Goal: Task Accomplishment & Management: Manage account settings

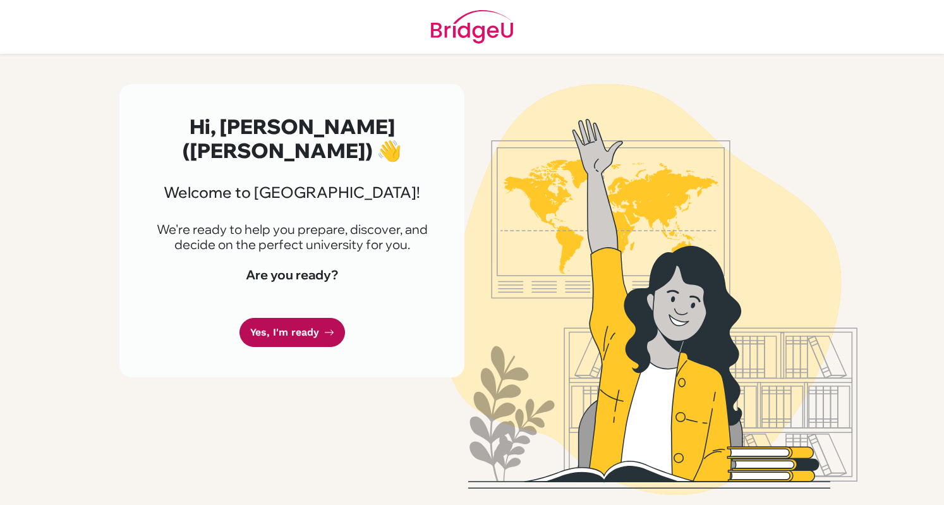
click at [279, 318] on link "Yes, I'm ready" at bounding box center [293, 333] width 106 height 30
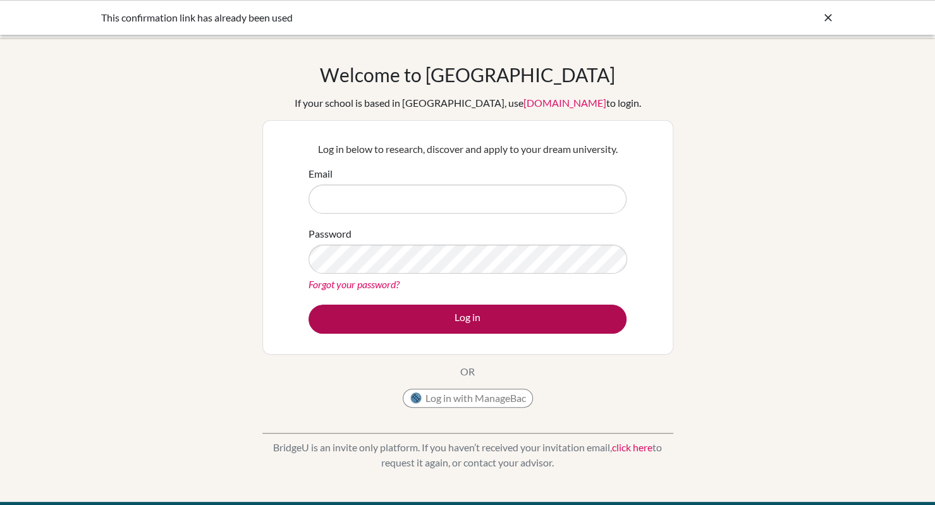
type input "[EMAIL_ADDRESS][DOMAIN_NAME]"
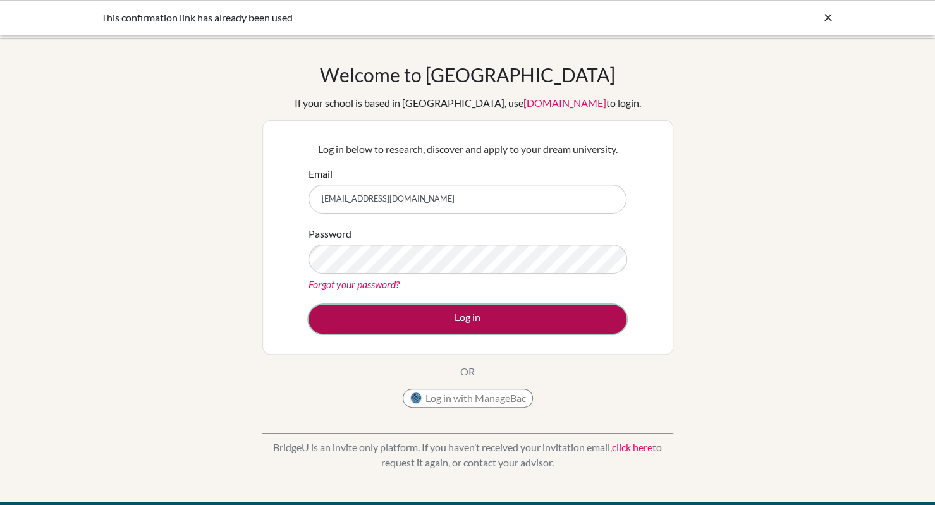
click at [498, 324] on button "Log in" at bounding box center [467, 319] width 318 height 29
